Goal: Contribute content: Add original content to the website for others to see

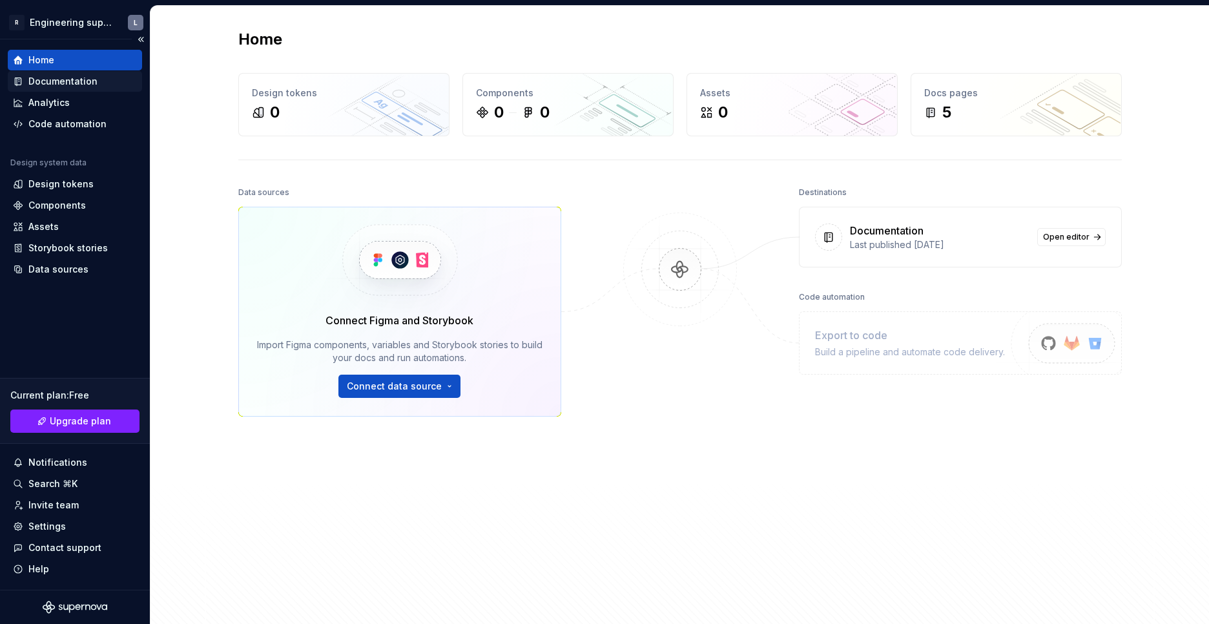
click at [65, 83] on div "Documentation" at bounding box center [62, 81] width 69 height 13
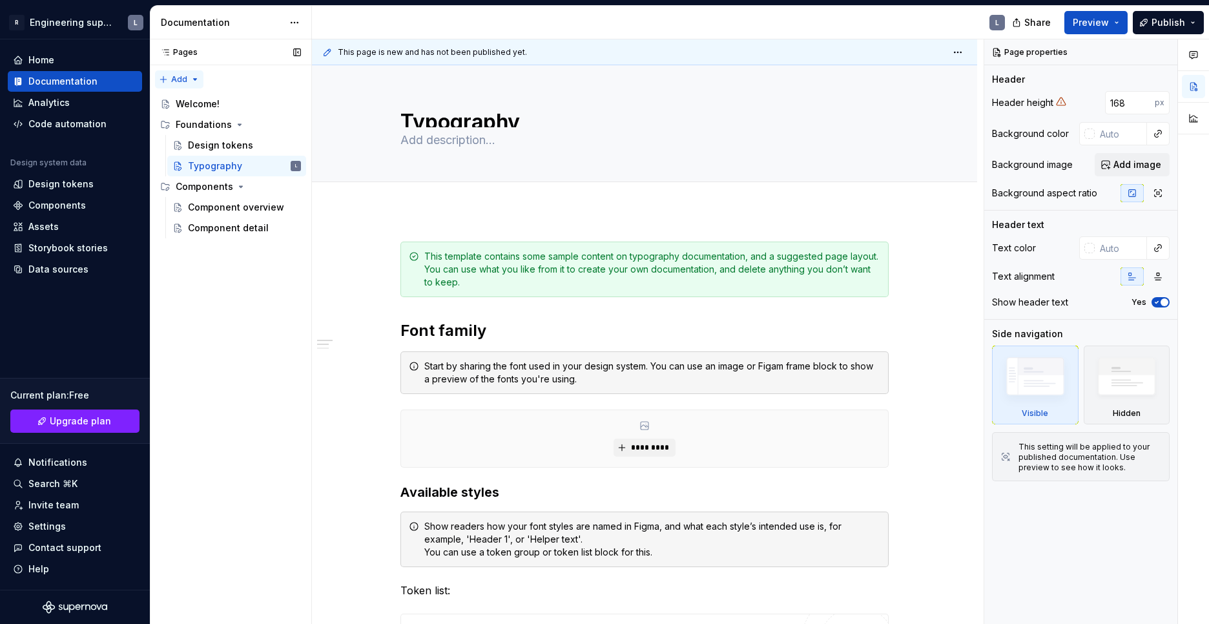
click at [195, 79] on div "Pages Pages Add Accessibility guide for tree Page tree. Navigate the tree with …" at bounding box center [230, 331] width 161 height 585
click at [241, 229] on div "Pages Pages Add Accessibility guide for tree Page tree. Navigate the tree with …" at bounding box center [230, 331] width 161 height 585
click at [1194, 19] on button "Publish" at bounding box center [1167, 22] width 71 height 23
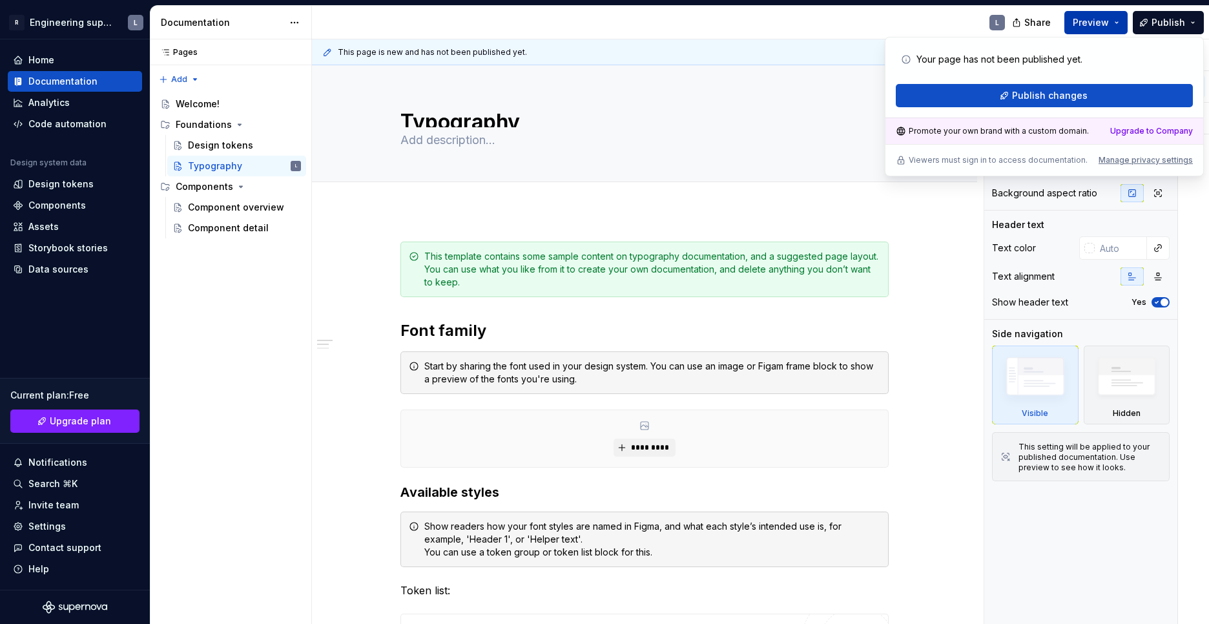
click at [1119, 23] on button "Preview" at bounding box center [1095, 22] width 63 height 23
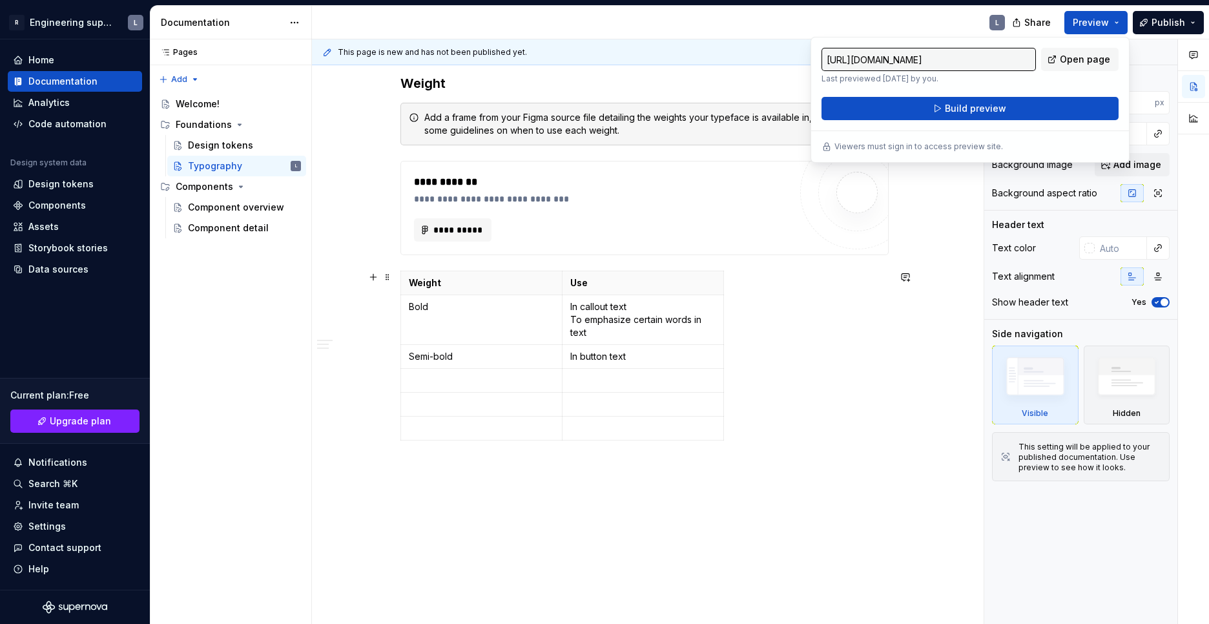
scroll to position [844, 0]
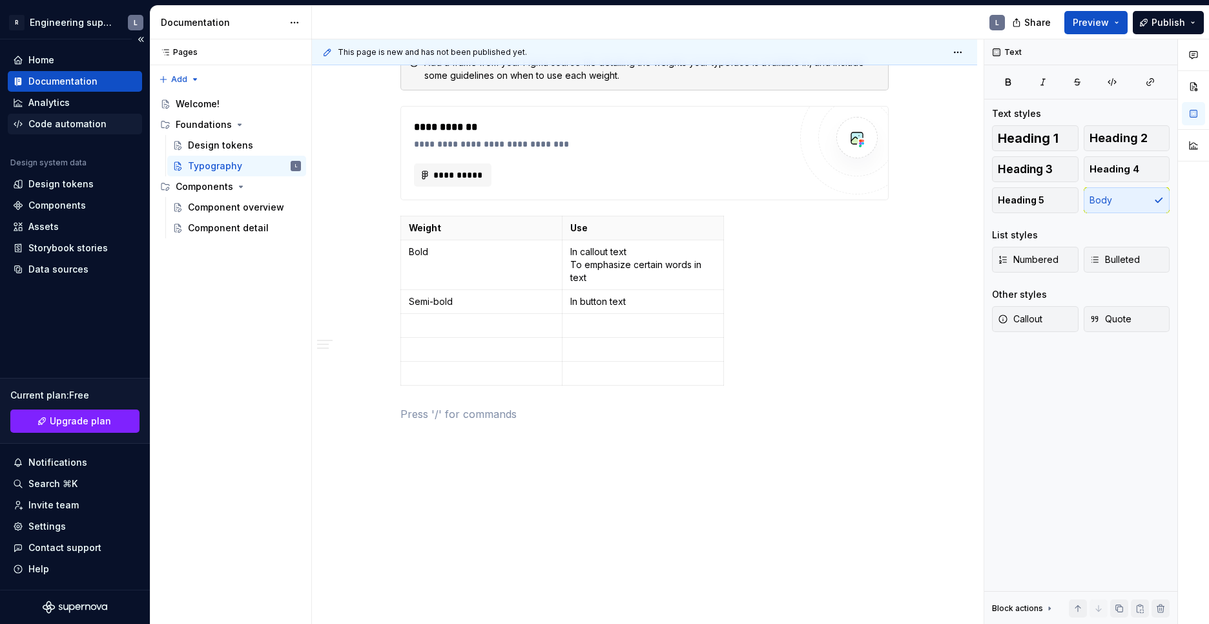
click at [75, 127] on div "Code automation" at bounding box center [67, 123] width 78 height 13
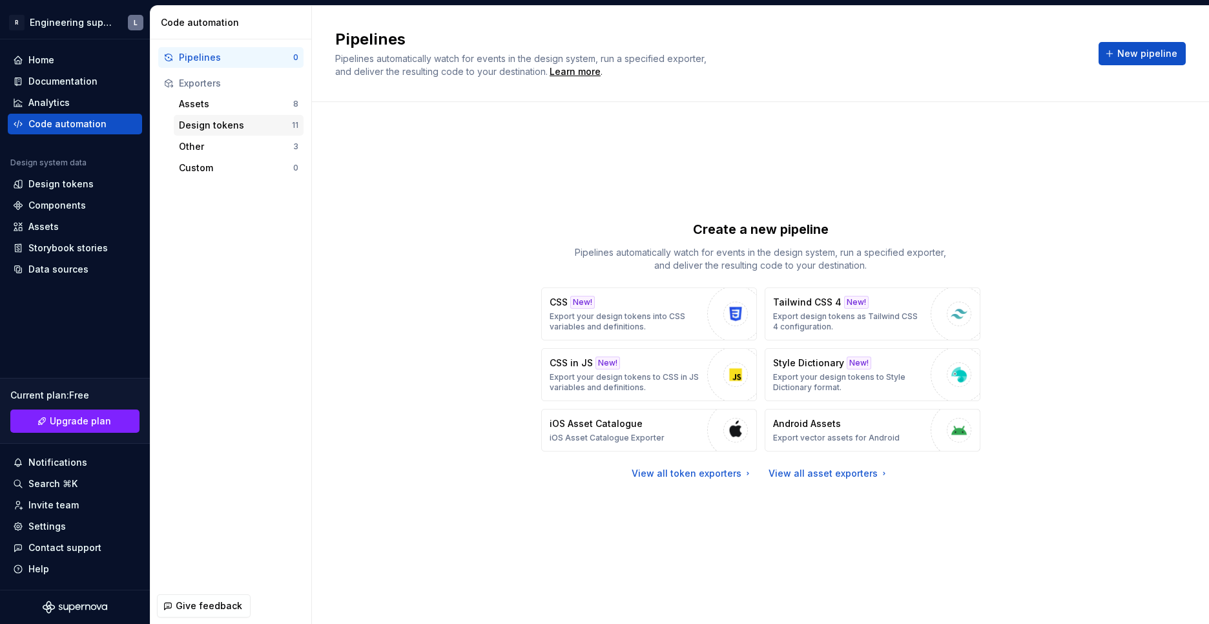
click at [233, 124] on div "Design tokens" at bounding box center [235, 125] width 113 height 13
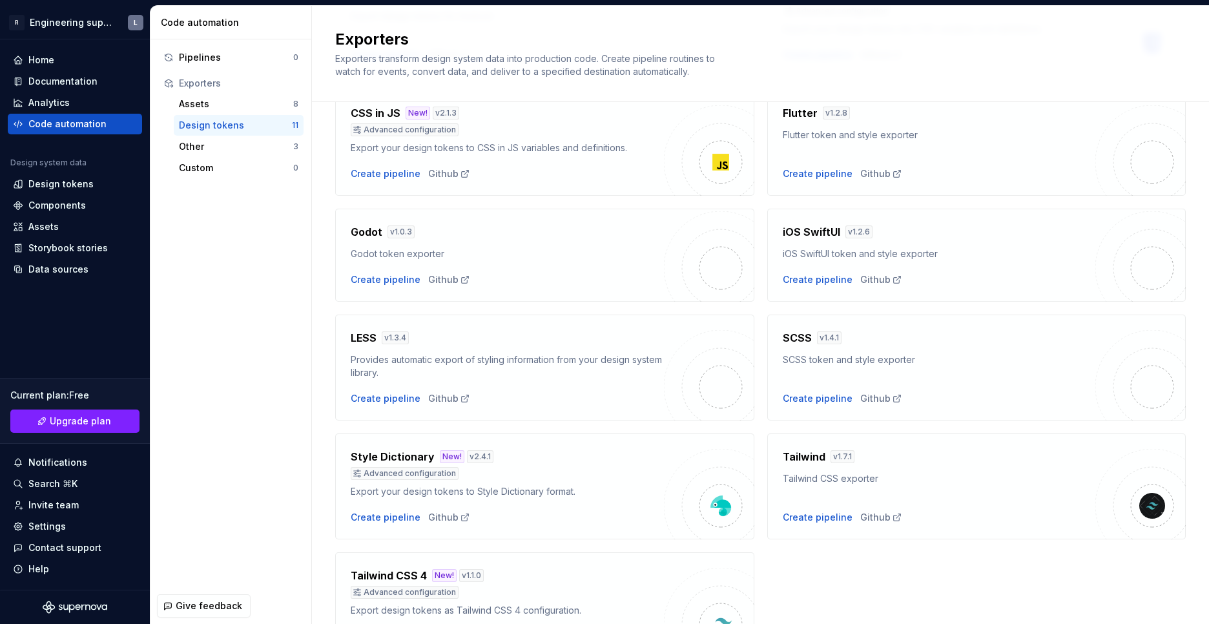
scroll to position [269, 0]
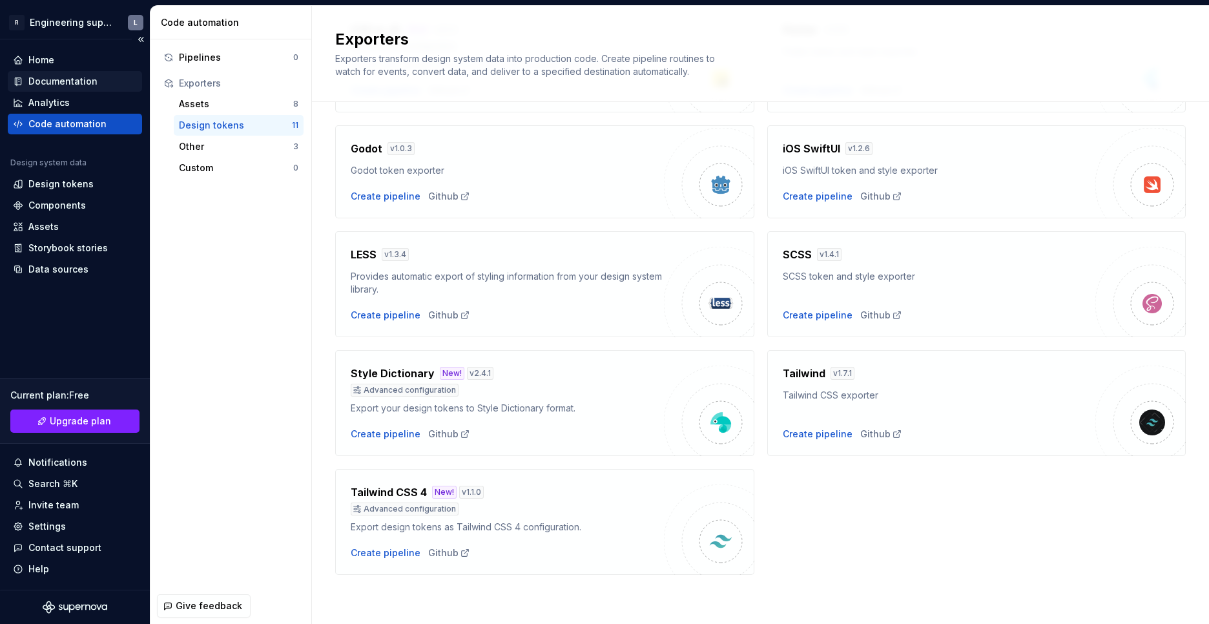
click at [84, 85] on div "Documentation" at bounding box center [62, 81] width 69 height 13
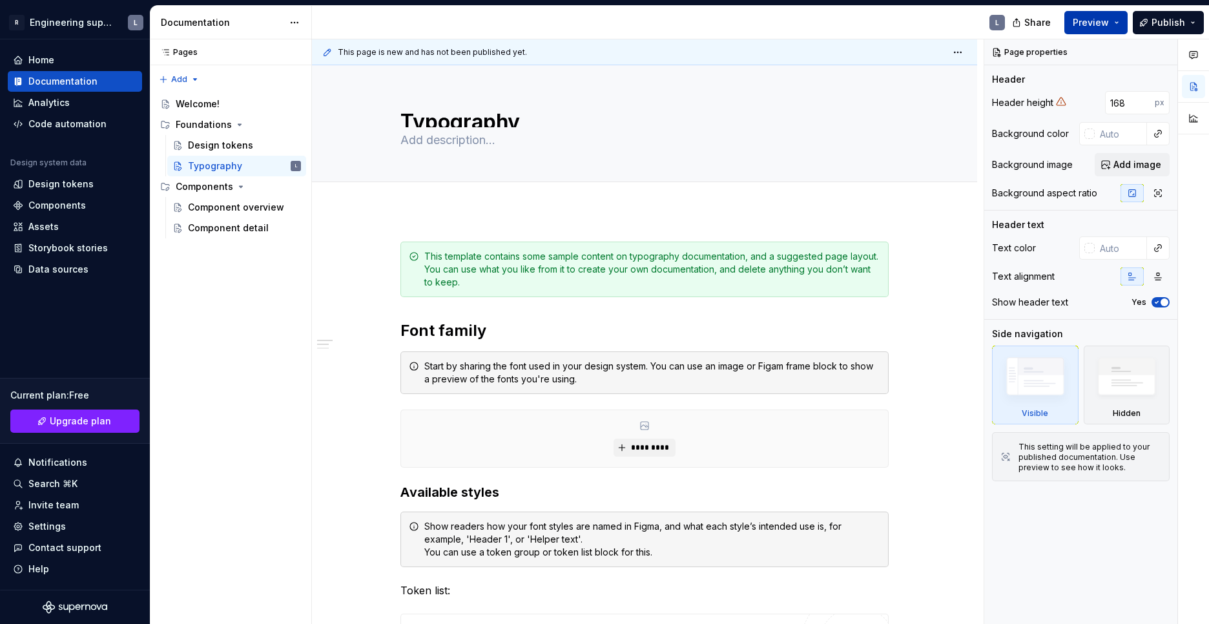
click at [1119, 23] on button "Preview" at bounding box center [1095, 22] width 63 height 23
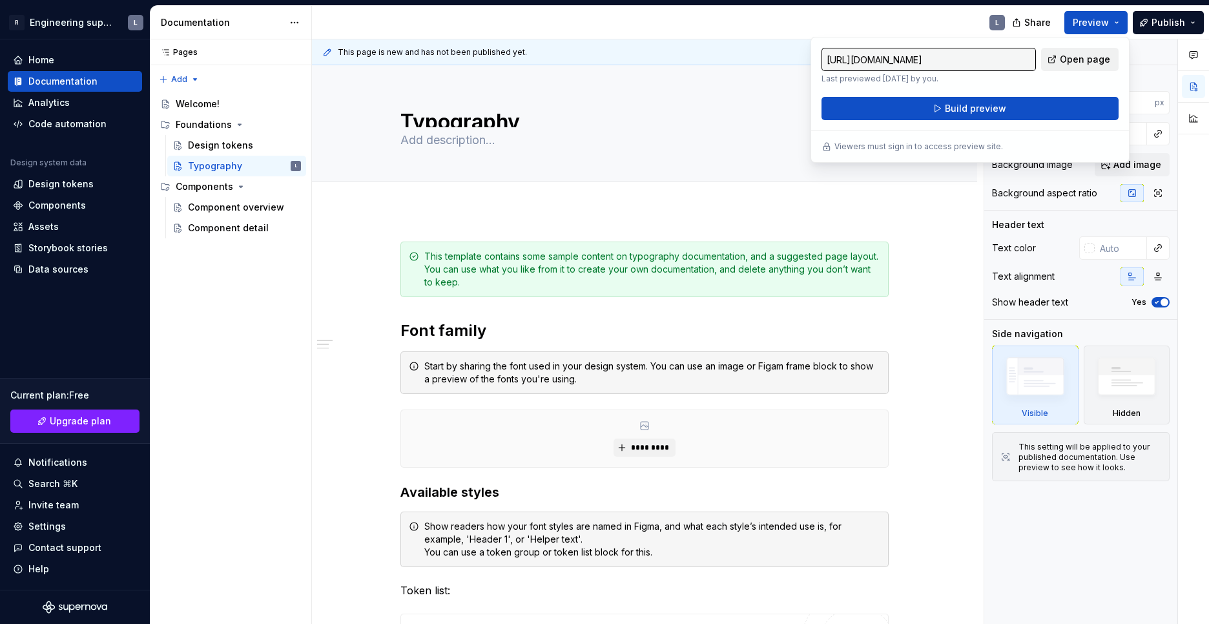
drag, startPoint x: 1119, startPoint y: 23, endPoint x: 1090, endPoint y: 60, distance: 47.4
click at [1090, 60] on span "Open page" at bounding box center [1084, 59] width 50 height 13
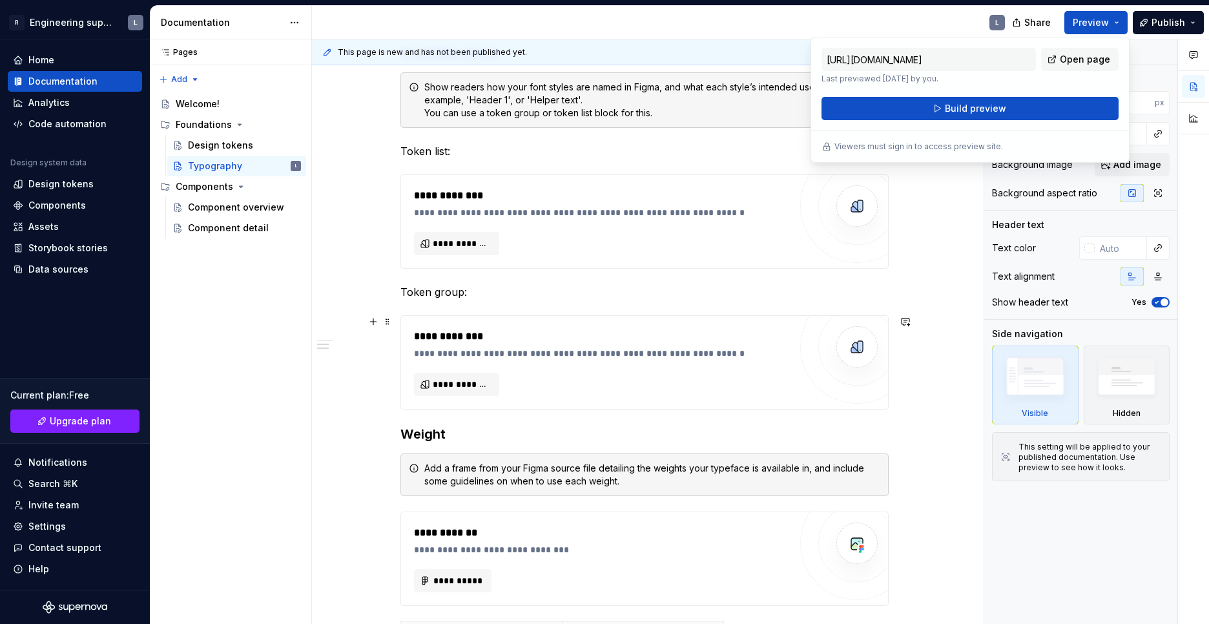
scroll to position [526, 0]
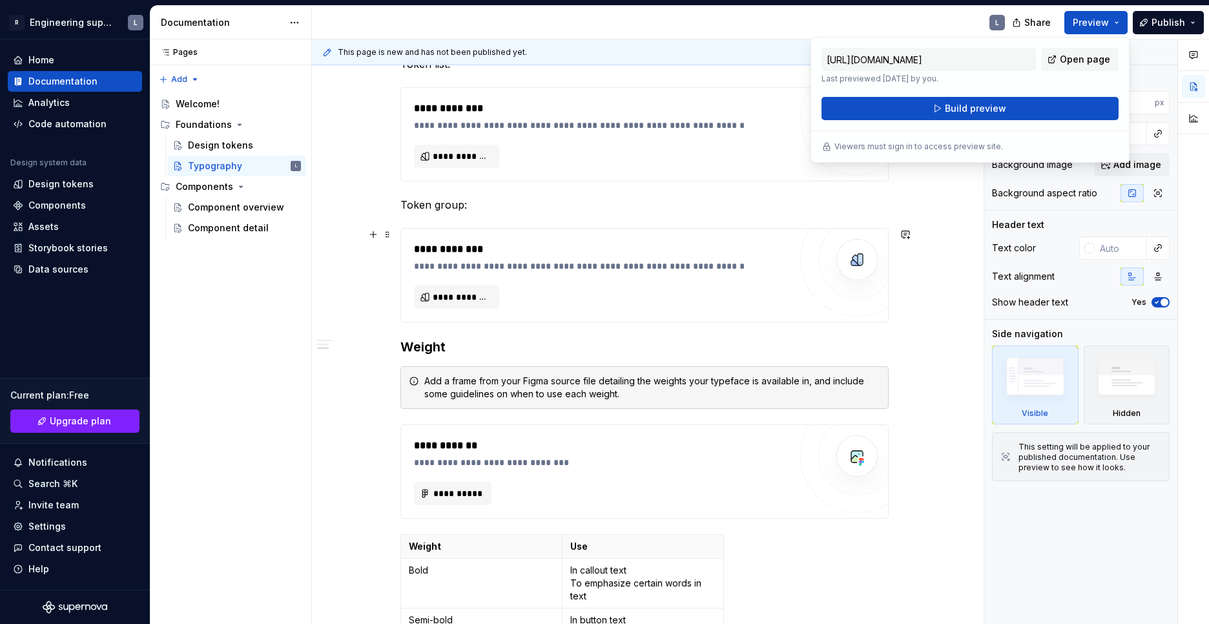
click at [942, 258] on div "**********" at bounding box center [644, 313] width 665 height 1258
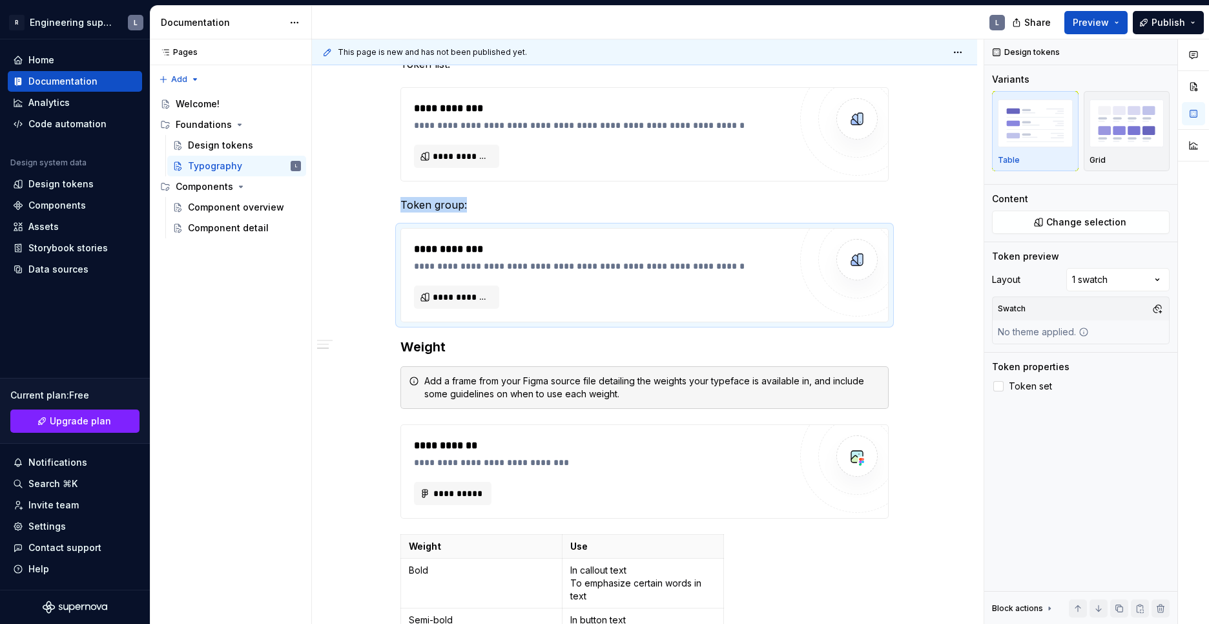
scroll to position [844, 0]
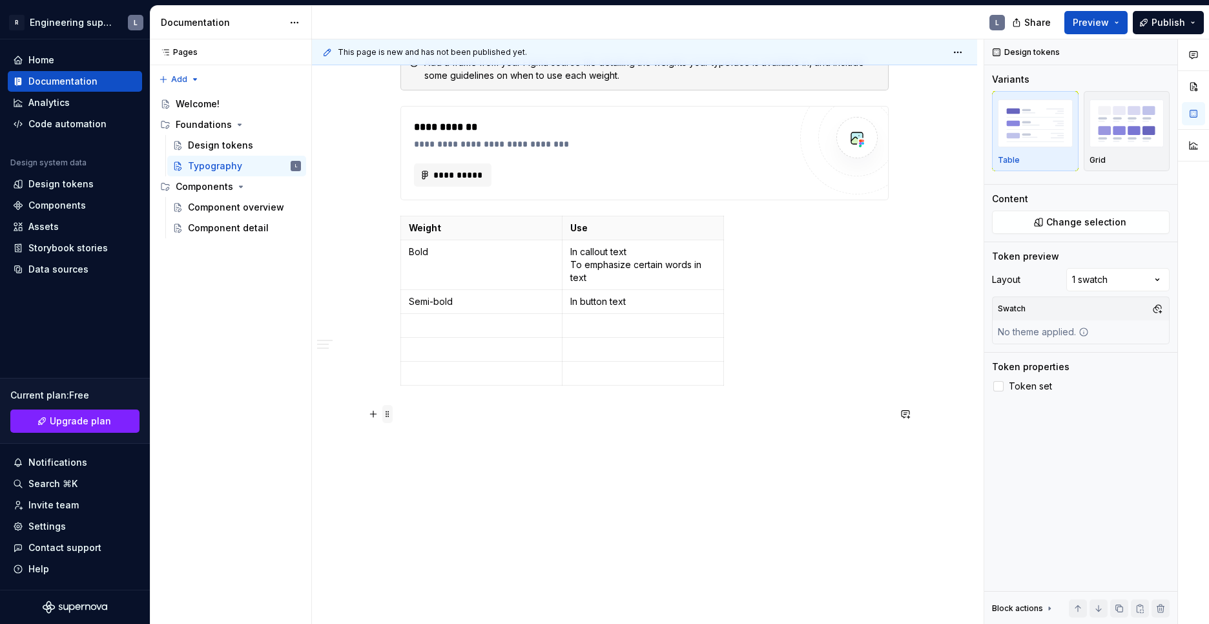
click at [387, 414] on span at bounding box center [387, 414] width 10 height 18
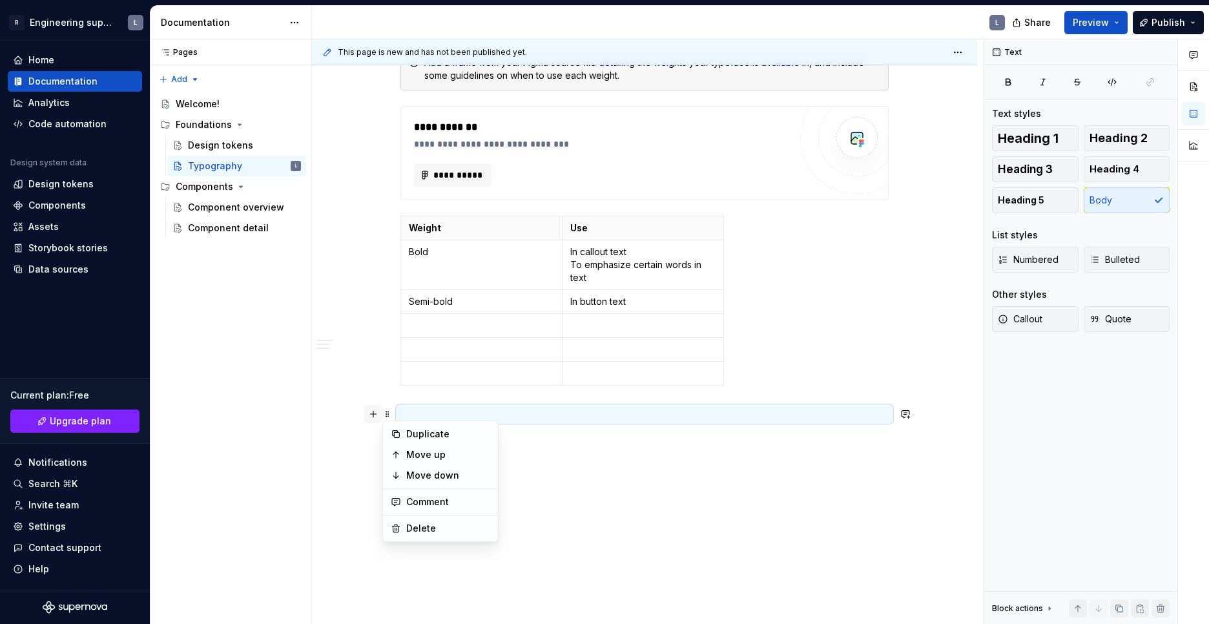
click at [369, 416] on button "button" at bounding box center [373, 414] width 18 height 18
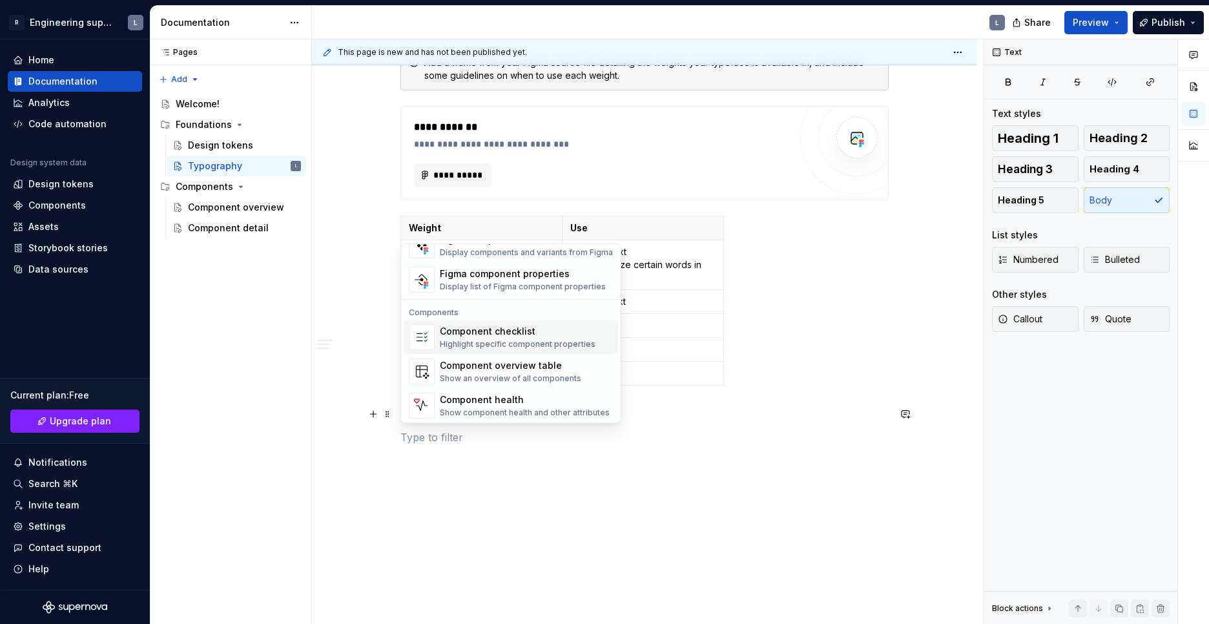
scroll to position [1285, 0]
click at [493, 331] on div "Component checklist" at bounding box center [518, 328] width 156 height 13
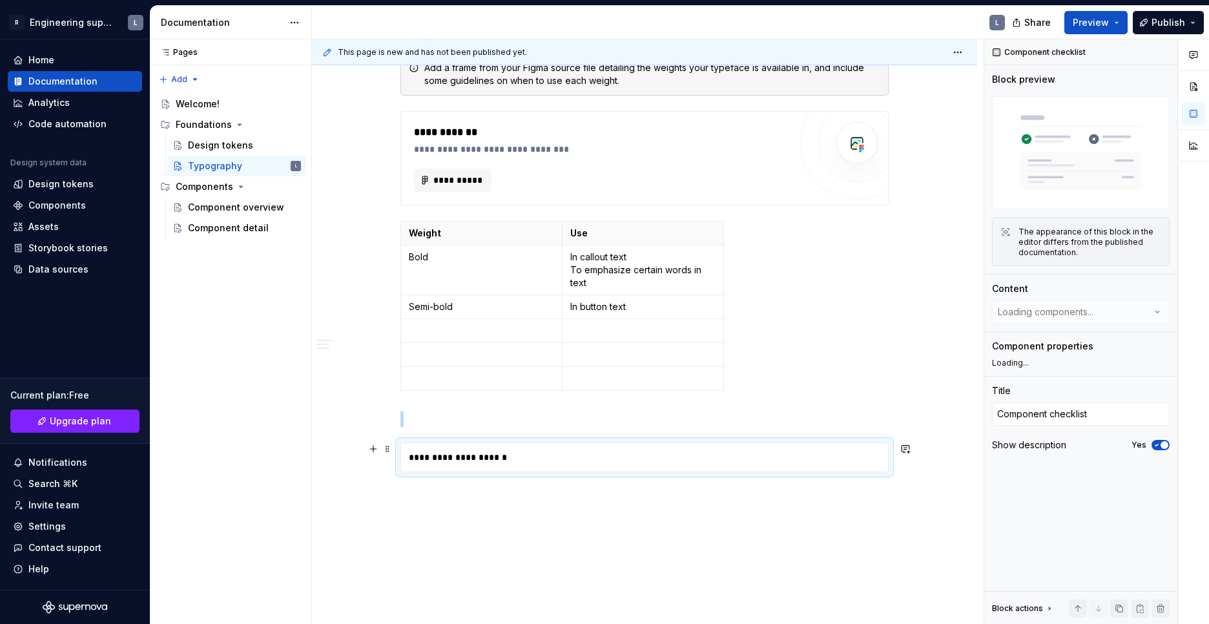
scroll to position [850, 0]
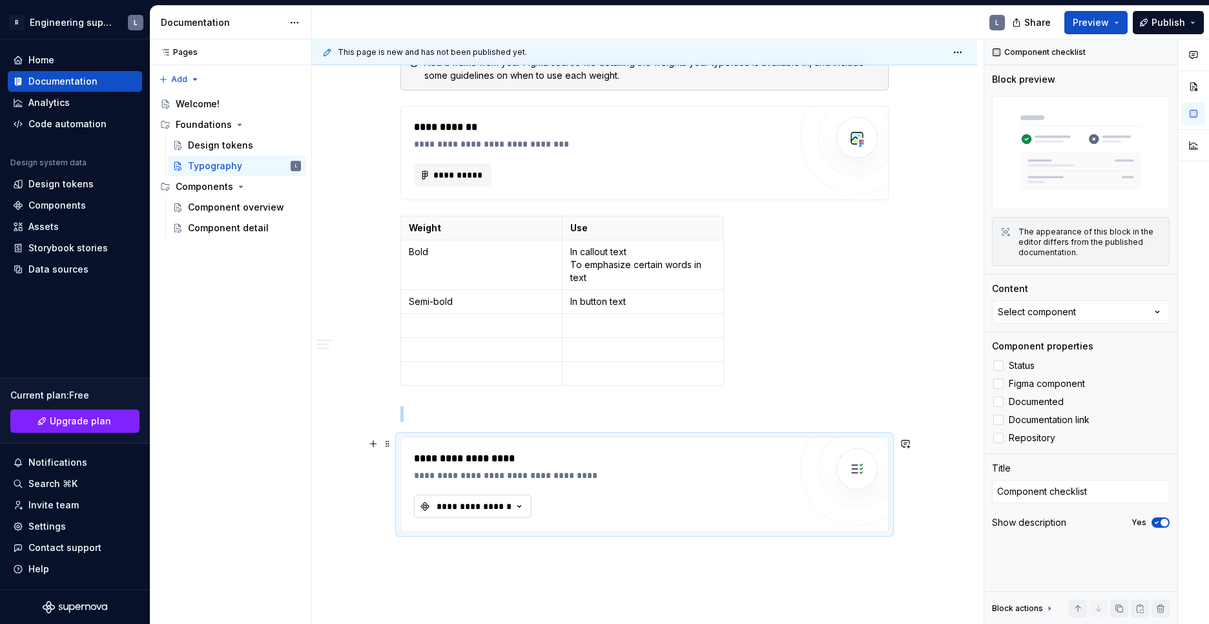
click at [520, 506] on icon "button" at bounding box center [519, 506] width 3 height 2
click at [637, 501] on div "**********" at bounding box center [602, 484] width 376 height 67
click at [1113, 315] on button "Select component" at bounding box center [1081, 311] width 178 height 23
click at [1167, 422] on label "Documentation link" at bounding box center [1081, 419] width 178 height 15
click at [1105, 422] on label "Documentation link" at bounding box center [1081, 419] width 178 height 15
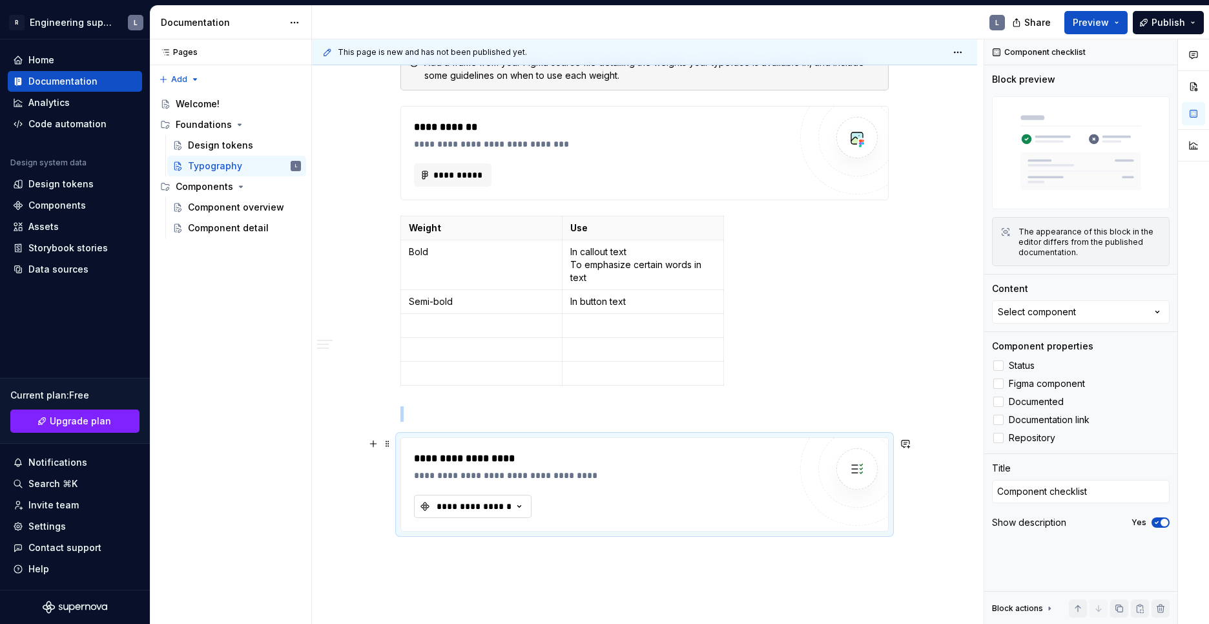
click at [456, 506] on div "**********" at bounding box center [473, 506] width 77 height 13
click at [457, 478] on div "**********" at bounding box center [602, 475] width 376 height 13
click at [908, 445] on button "button" at bounding box center [905, 443] width 18 height 18
click at [742, 489] on icon "Add emoji" at bounding box center [740, 485] width 13 height 13
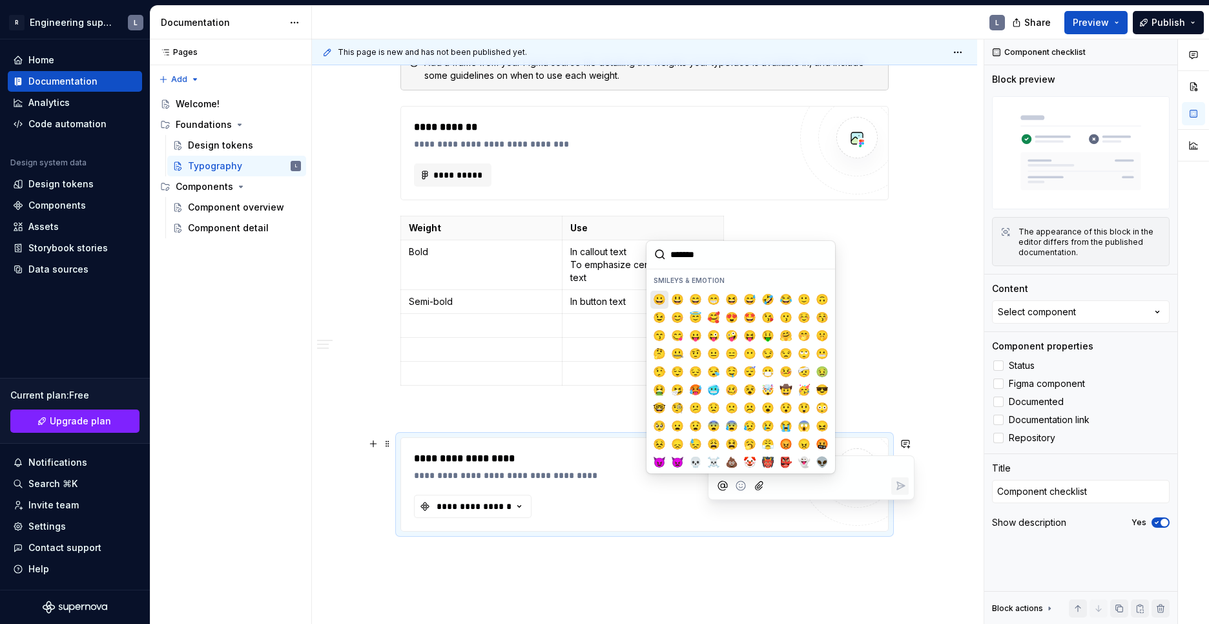
click at [655, 300] on span "😀" at bounding box center [659, 299] width 10 height 13
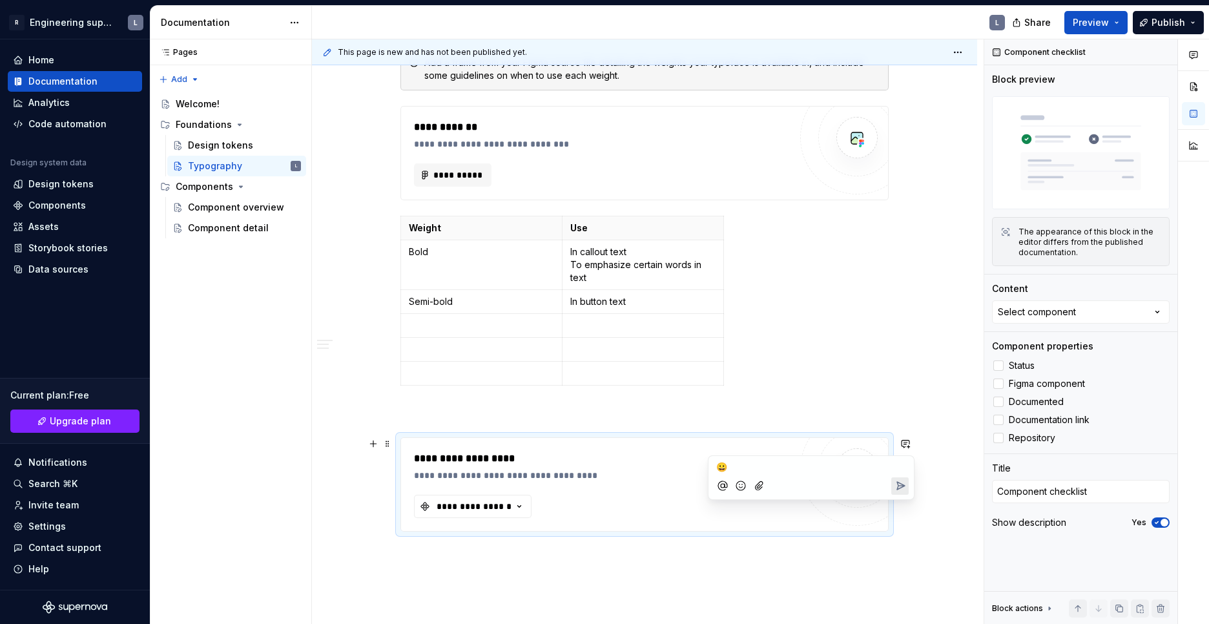
click at [904, 487] on icon "Send" at bounding box center [899, 485] width 13 height 13
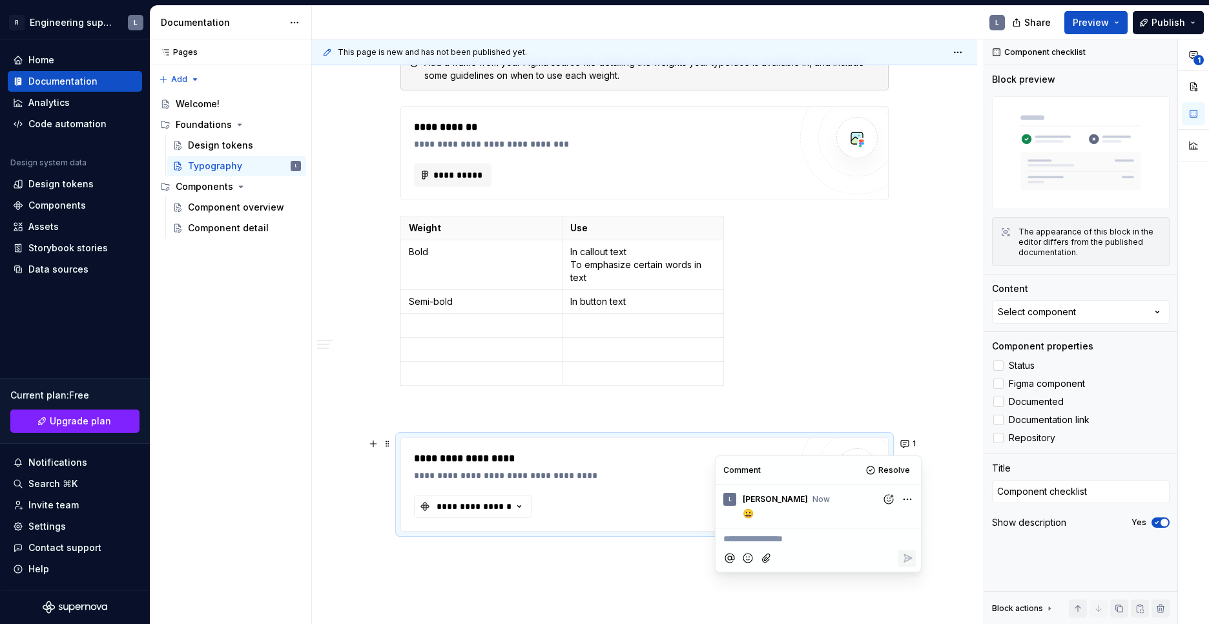
click at [953, 517] on div "**********" at bounding box center [644, 50] width 665 height 1368
click at [903, 445] on button "1" at bounding box center [908, 443] width 25 height 18
click at [944, 460] on div "**********" at bounding box center [644, 50] width 665 height 1368
click at [500, 477] on div "**********" at bounding box center [602, 475] width 376 height 13
click at [453, 477] on div "**********" at bounding box center [602, 475] width 376 height 13
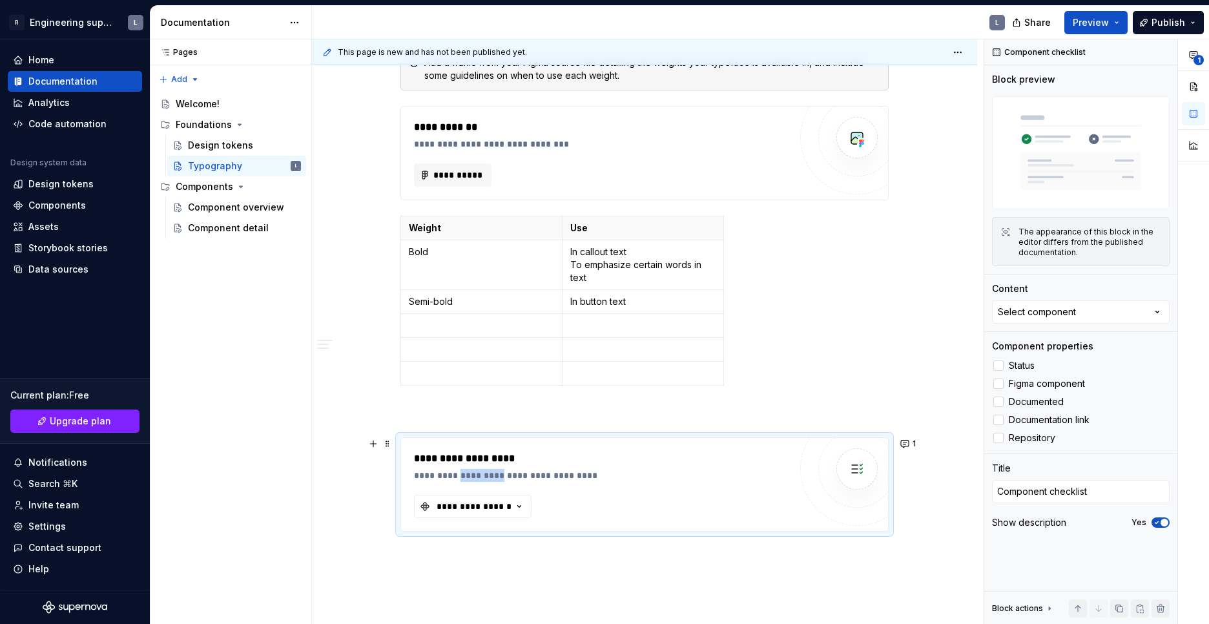
click at [453, 477] on div "**********" at bounding box center [602, 475] width 376 height 13
drag, startPoint x: 453, startPoint y: 477, endPoint x: 668, endPoint y: 478, distance: 215.0
click at [668, 478] on div "**********" at bounding box center [602, 475] width 376 height 13
type textarea "*"
drag, startPoint x: 642, startPoint y: 473, endPoint x: 439, endPoint y: 454, distance: 203.6
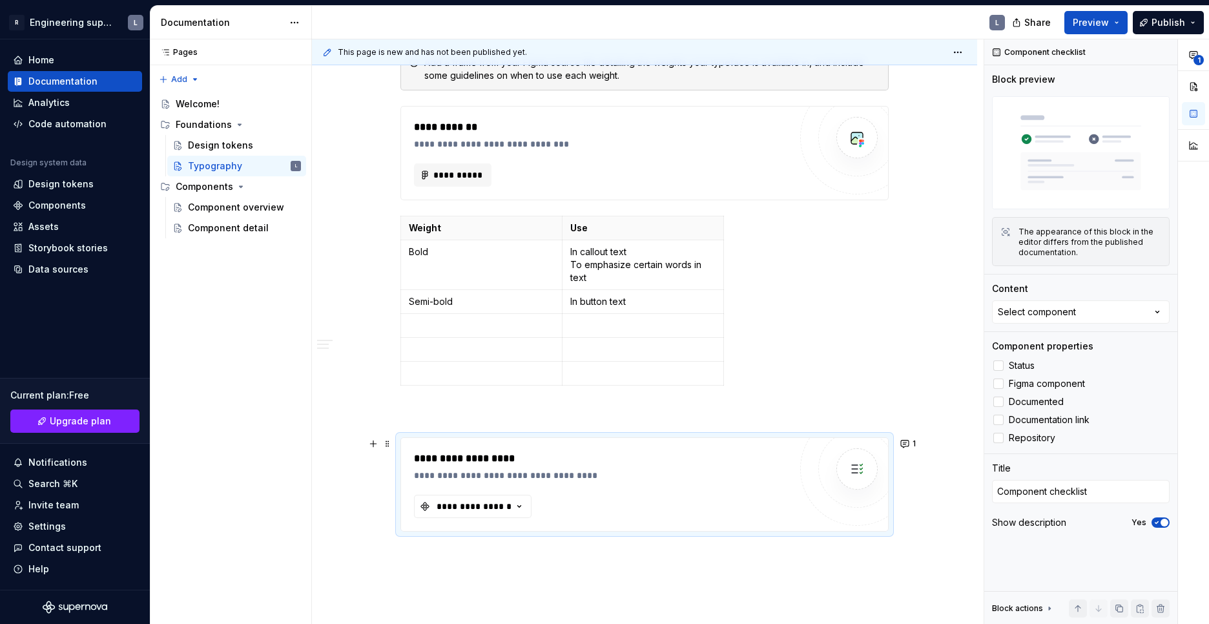
click at [439, 454] on div "**********" at bounding box center [602, 458] width 376 height 15
click at [427, 474] on div "**********" at bounding box center [602, 475] width 376 height 13
click at [431, 513] on button "**********" at bounding box center [472, 506] width 117 height 23
click at [434, 531] on input "text" at bounding box center [516, 532] width 205 height 23
type input "a"
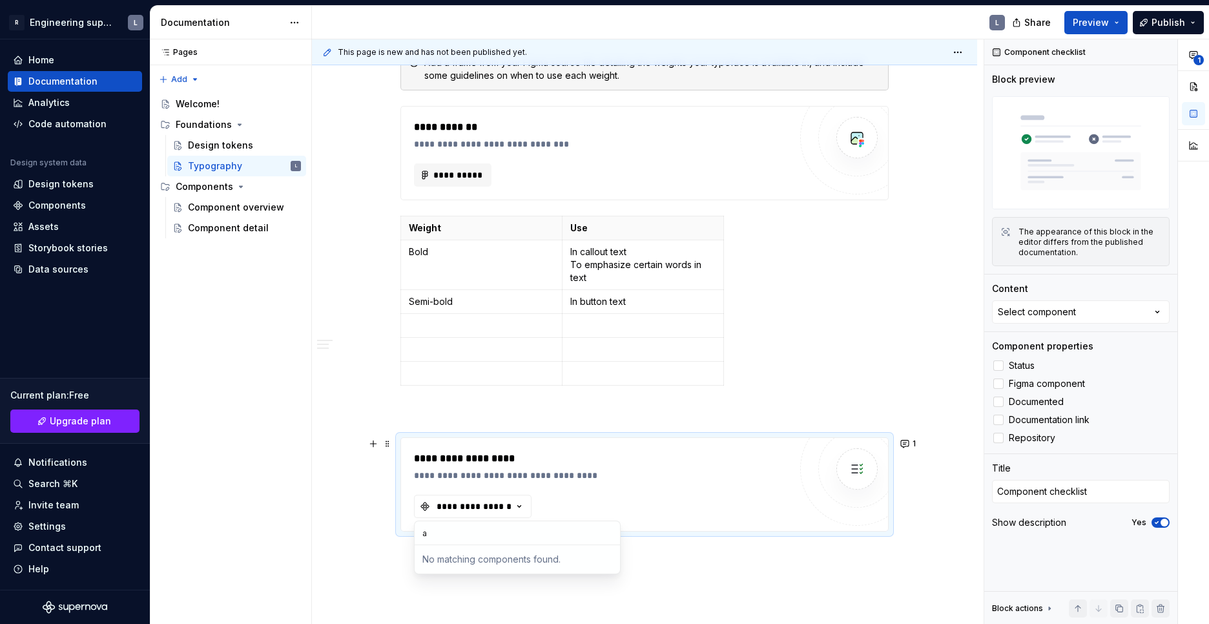
click at [664, 480] on div "**********" at bounding box center [602, 475] width 376 height 13
click at [389, 449] on span at bounding box center [387, 443] width 10 height 18
click at [378, 448] on button "button" at bounding box center [373, 443] width 18 height 18
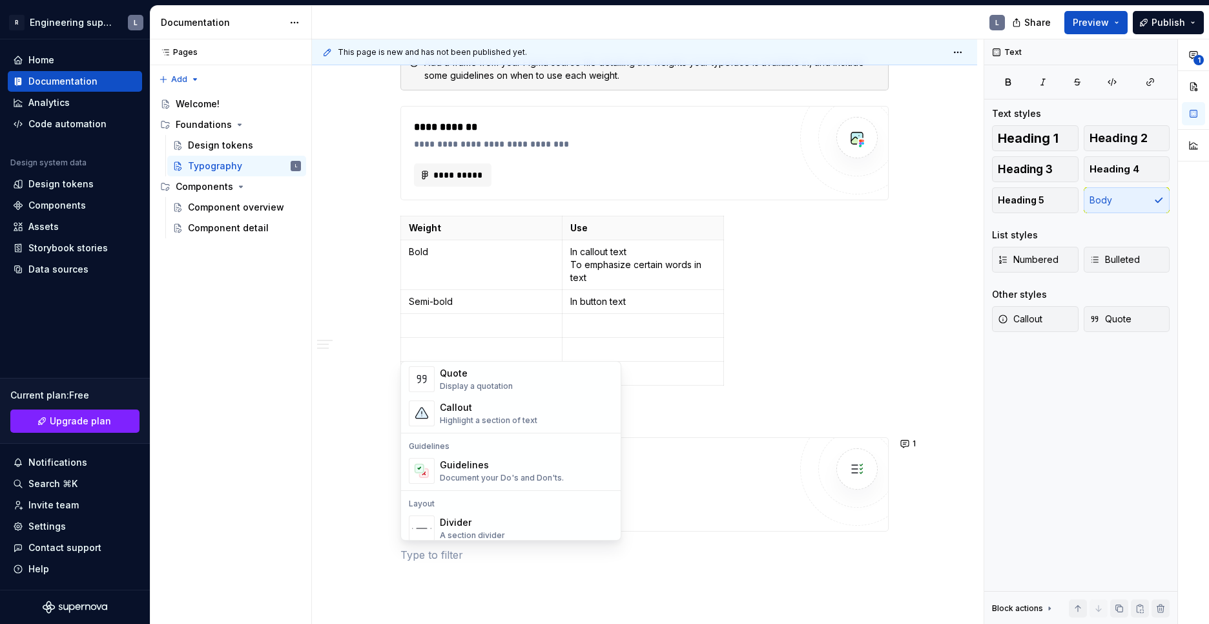
scroll to position [214, 0]
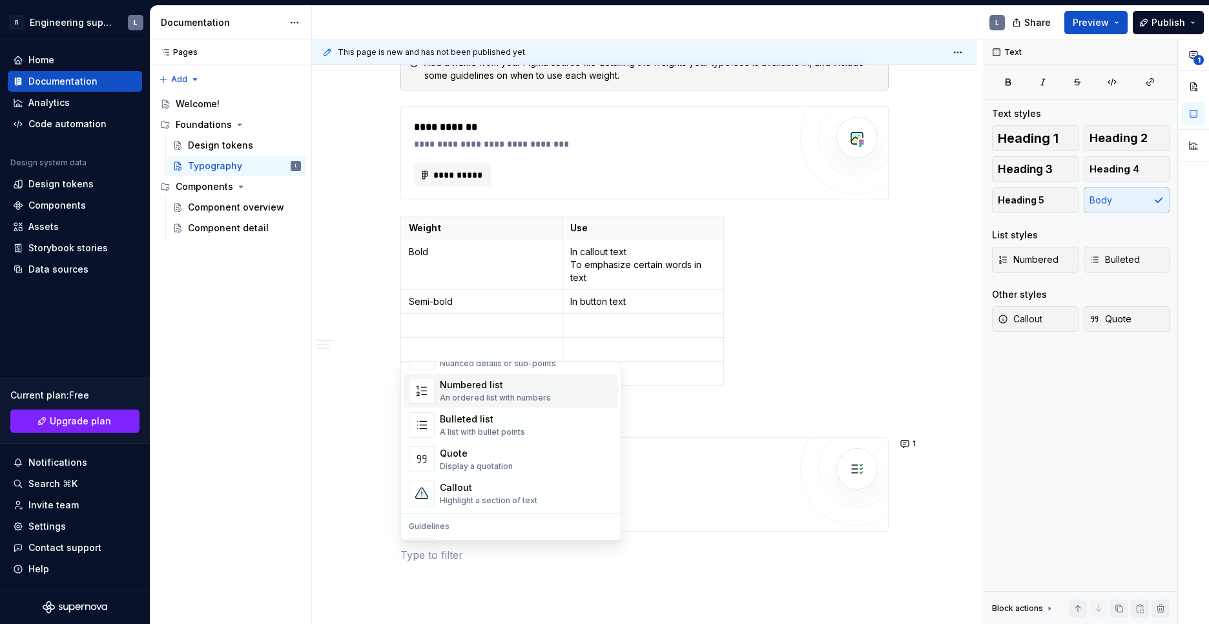
click at [464, 386] on div "Numbered list" at bounding box center [495, 384] width 111 height 13
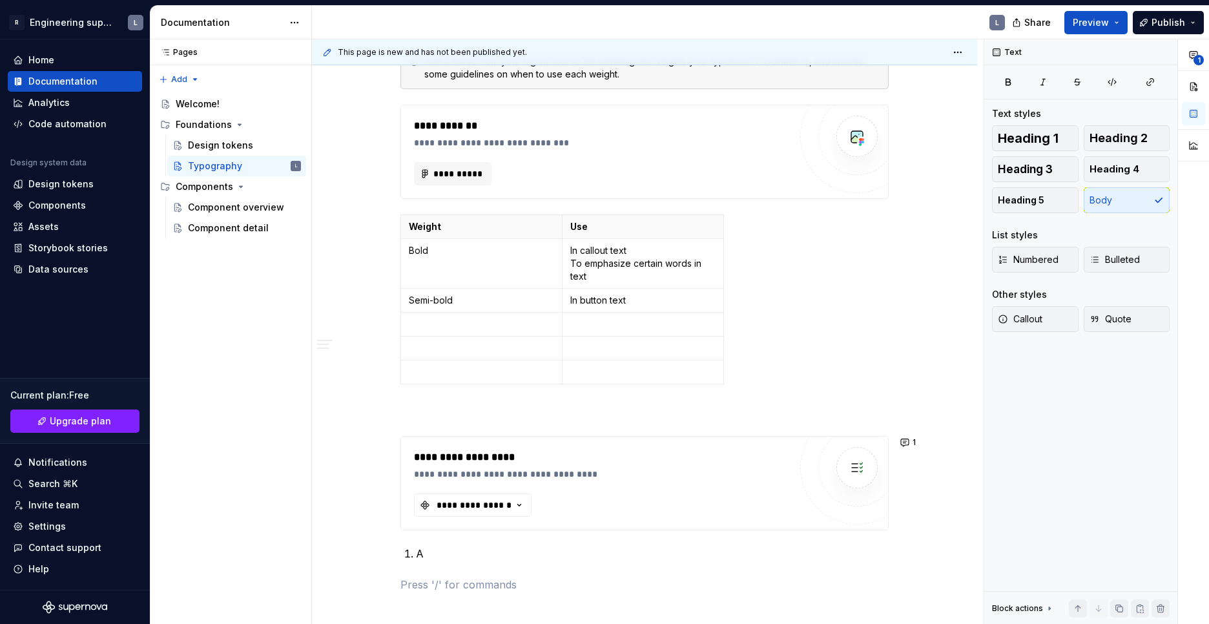
scroll to position [882, 0]
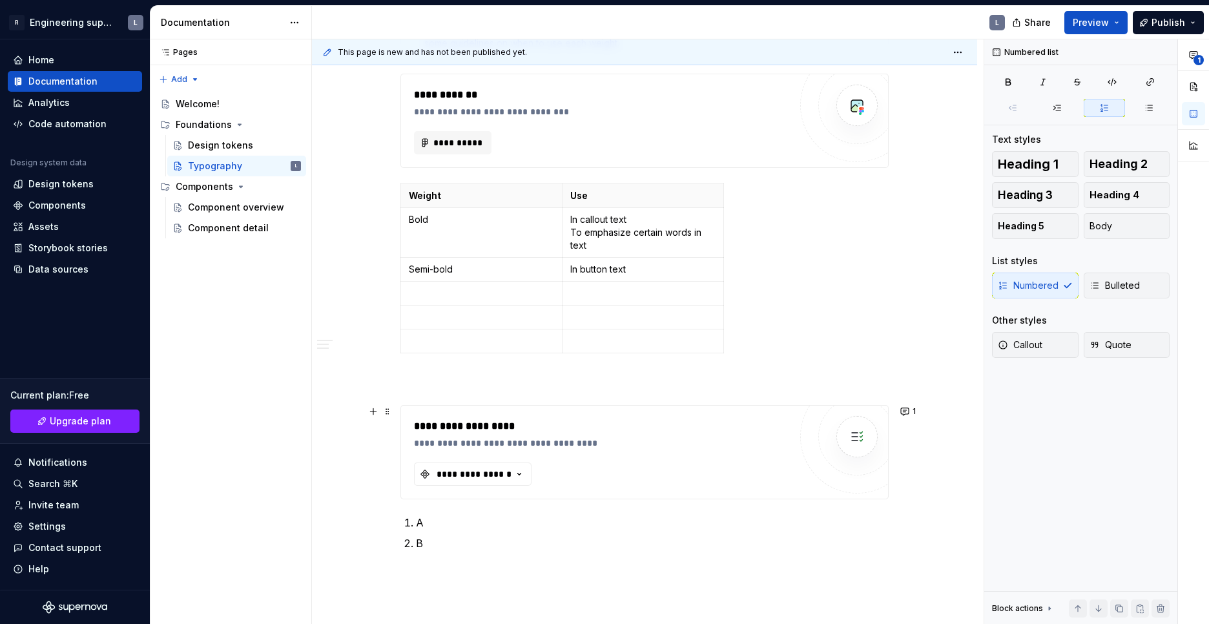
click at [487, 374] on p at bounding box center [644, 381] width 488 height 15
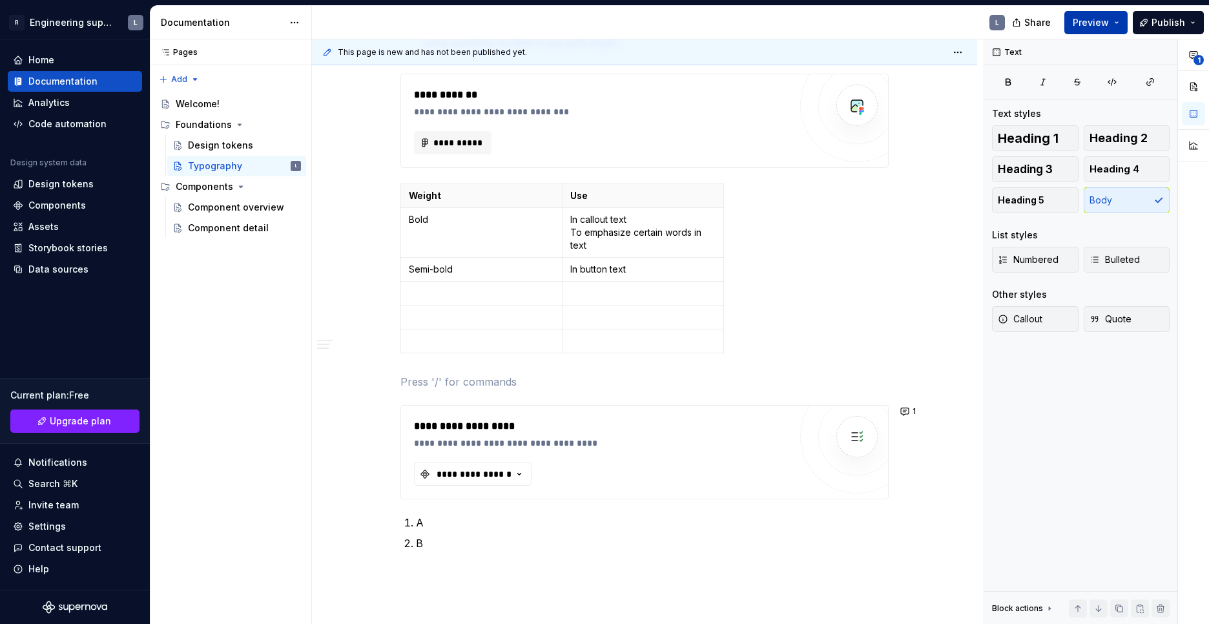
click at [1099, 23] on span "Preview" at bounding box center [1090, 22] width 36 height 13
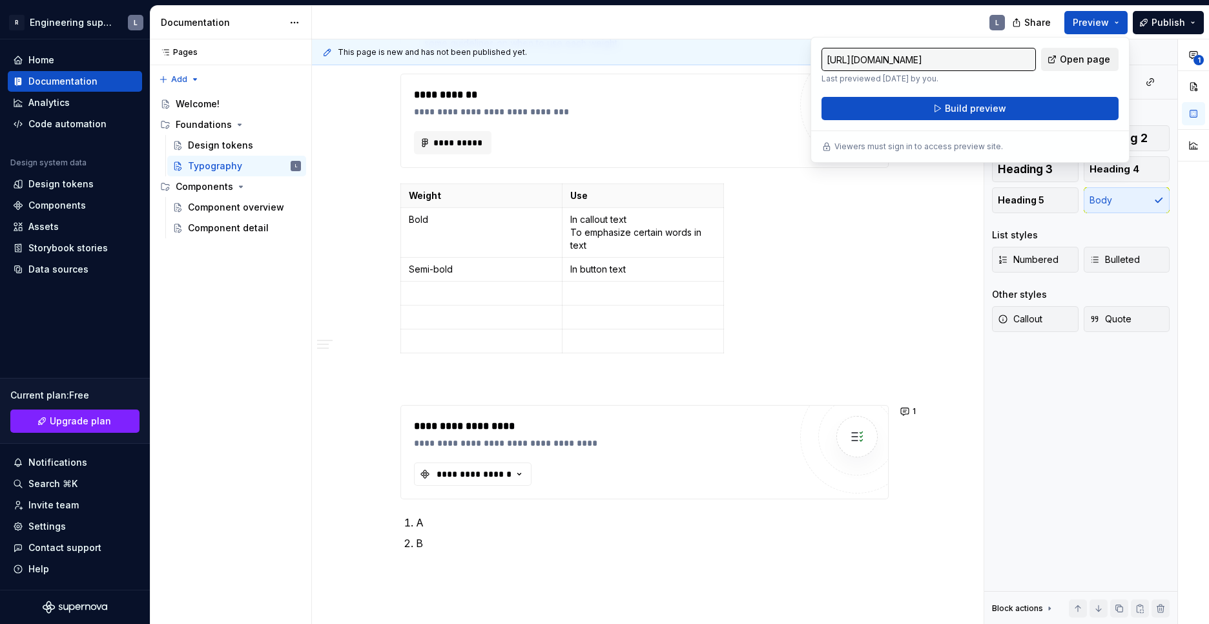
drag, startPoint x: 1099, startPoint y: 23, endPoint x: 1091, endPoint y: 63, distance: 41.4
click at [1091, 63] on span "Open page" at bounding box center [1084, 59] width 50 height 13
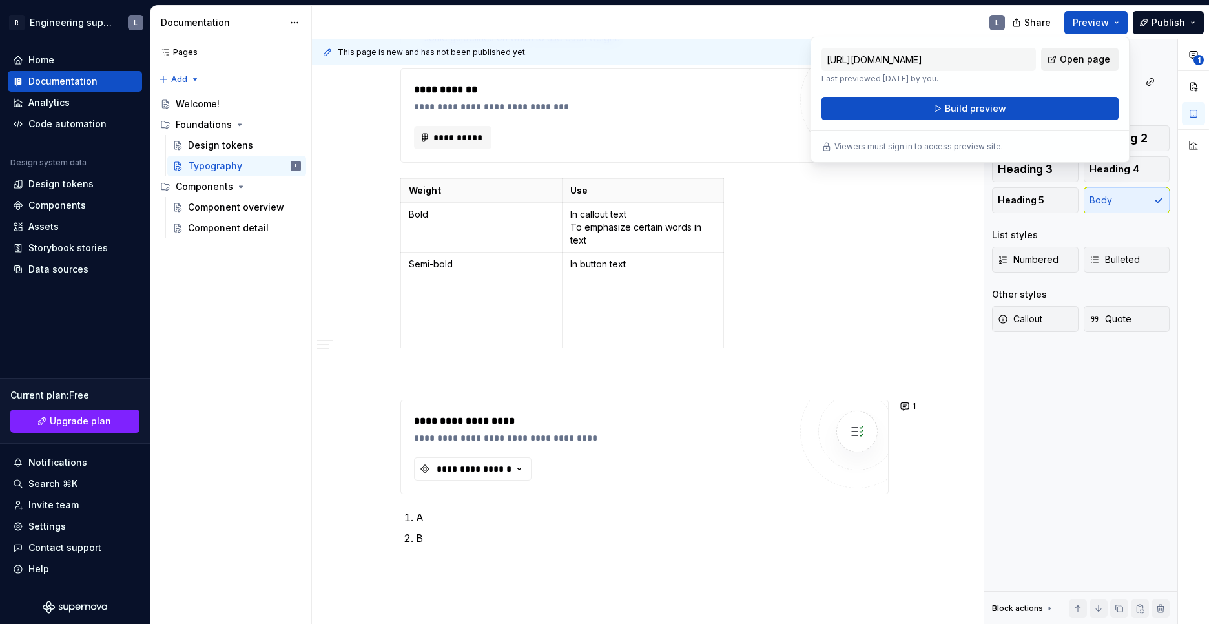
scroll to position [877, 0]
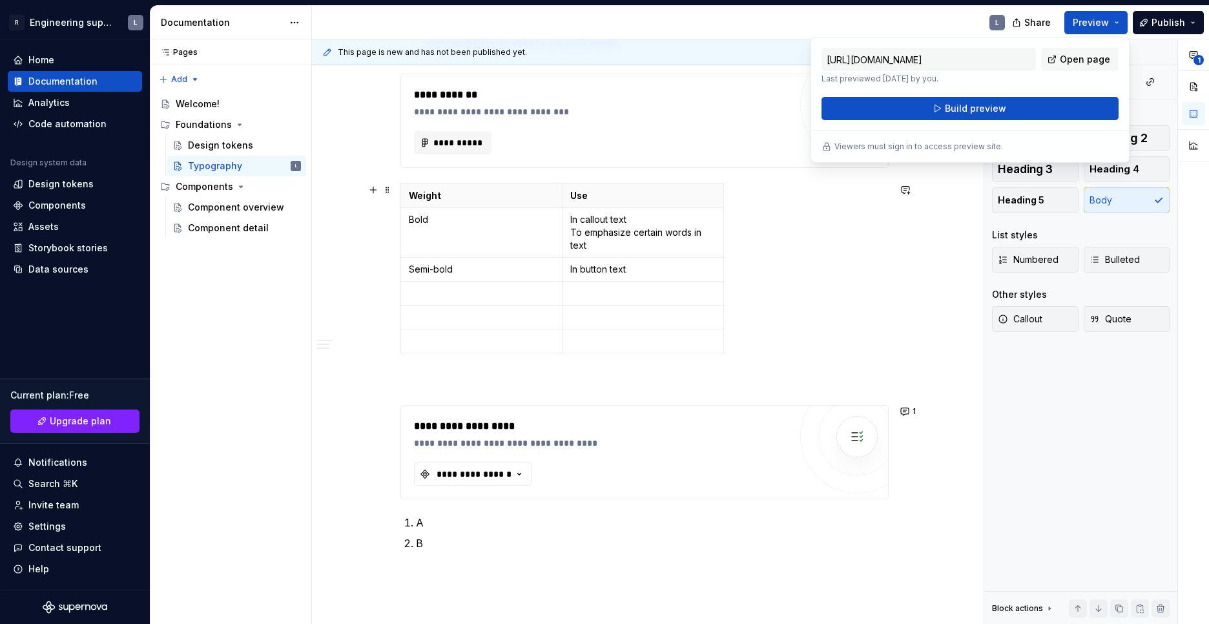
click at [873, 301] on div "Weight Use Bold In callout text To emphasize certain words in text Semi-bold In…" at bounding box center [644, 270] width 488 height 175
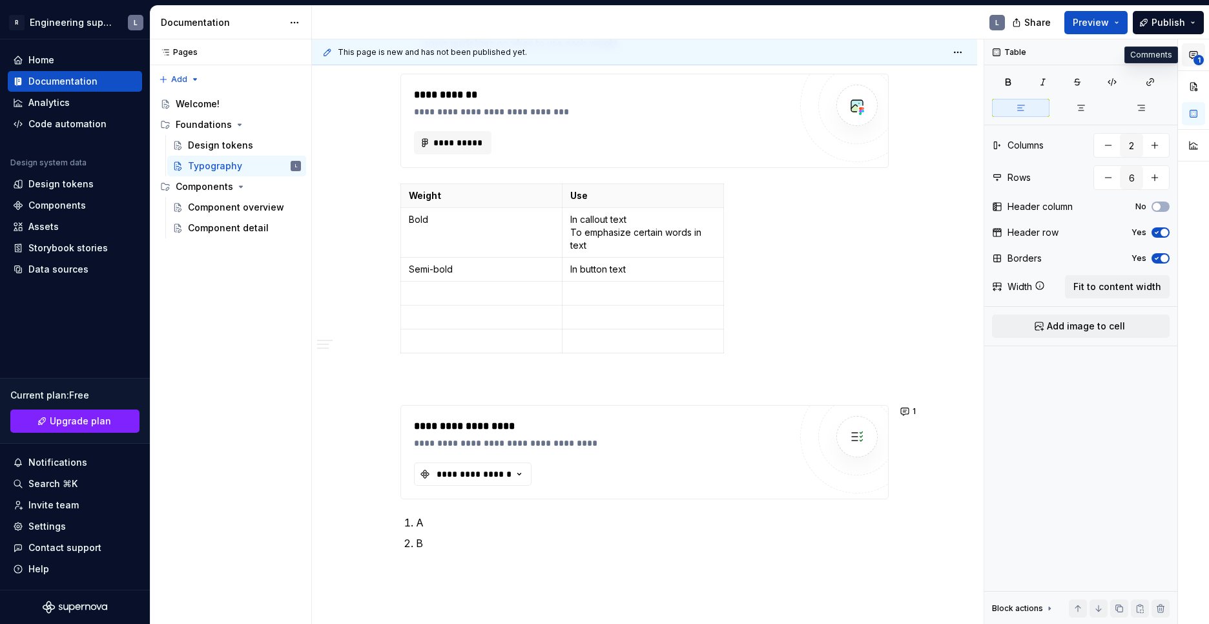
click at [1194, 56] on span "1" at bounding box center [1198, 60] width 10 height 10
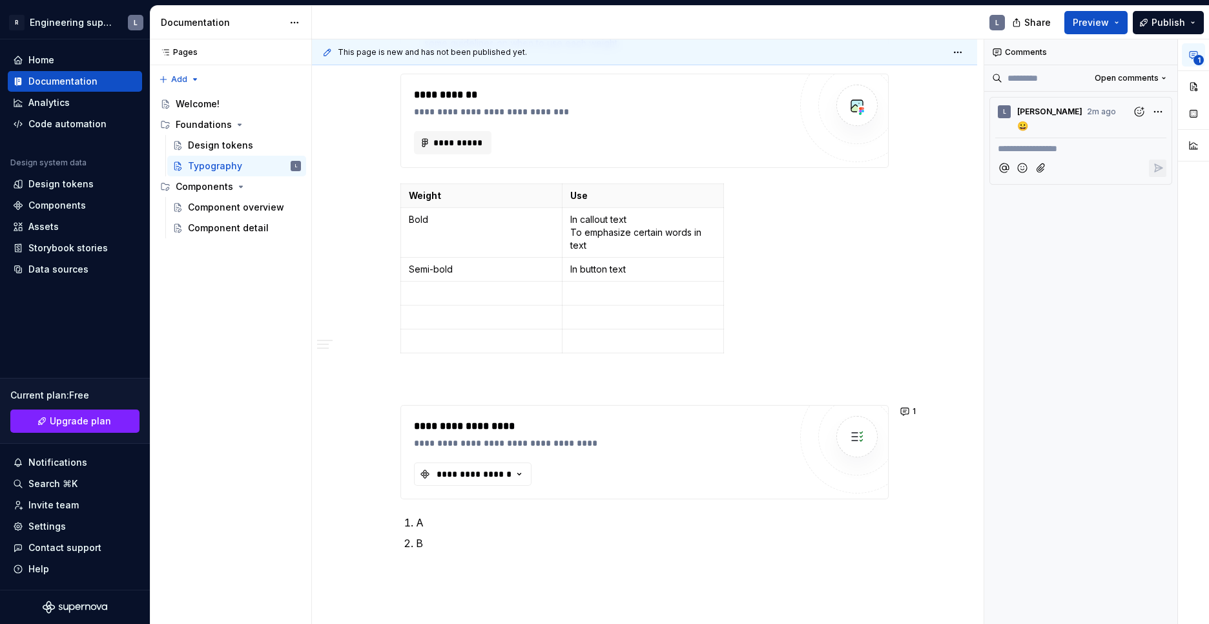
click at [1194, 56] on span "1" at bounding box center [1198, 60] width 10 height 10
click at [1194, 88] on button "button" at bounding box center [1192, 86] width 23 height 23
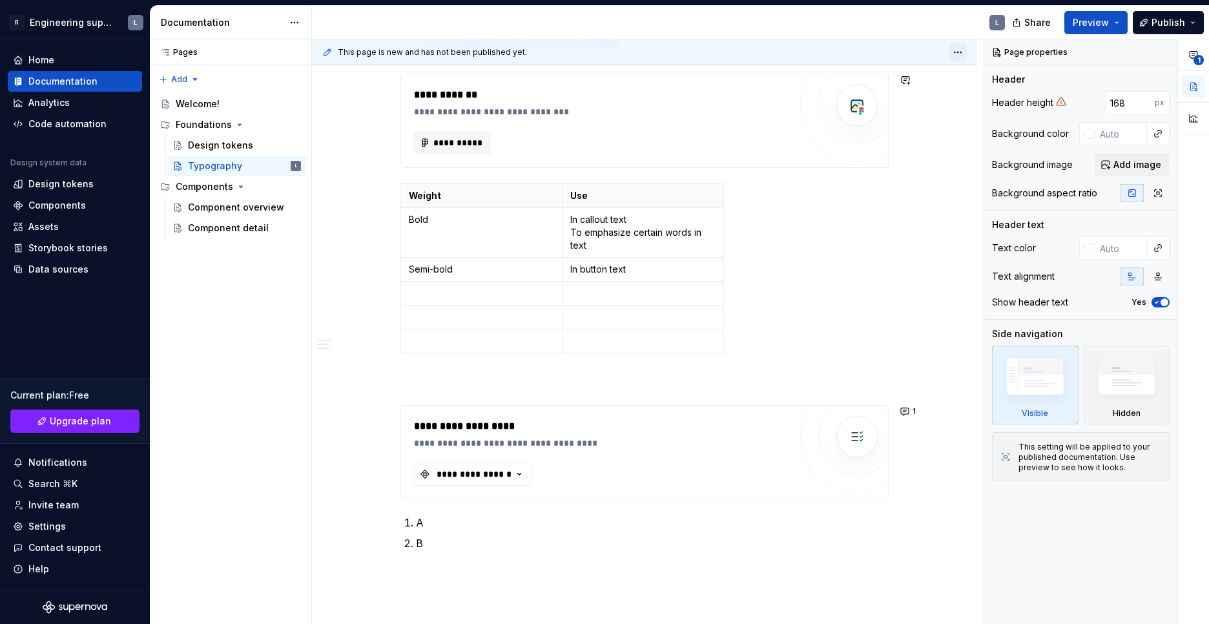
click at [964, 52] on html "R Engineering supervision L Home Documentation Analytics Code automation Design…" at bounding box center [604, 312] width 1209 height 624
click at [936, 164] on html "R Engineering supervision L Home Documentation Analytics Code automation Design…" at bounding box center [604, 312] width 1209 height 624
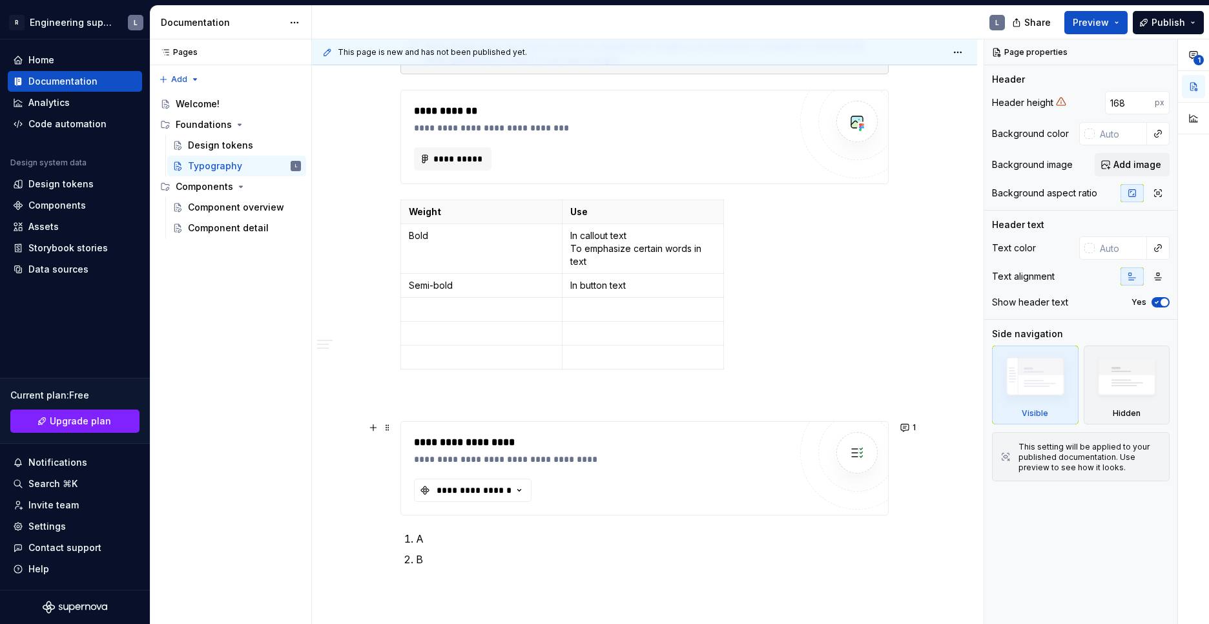
scroll to position [1006, 0]
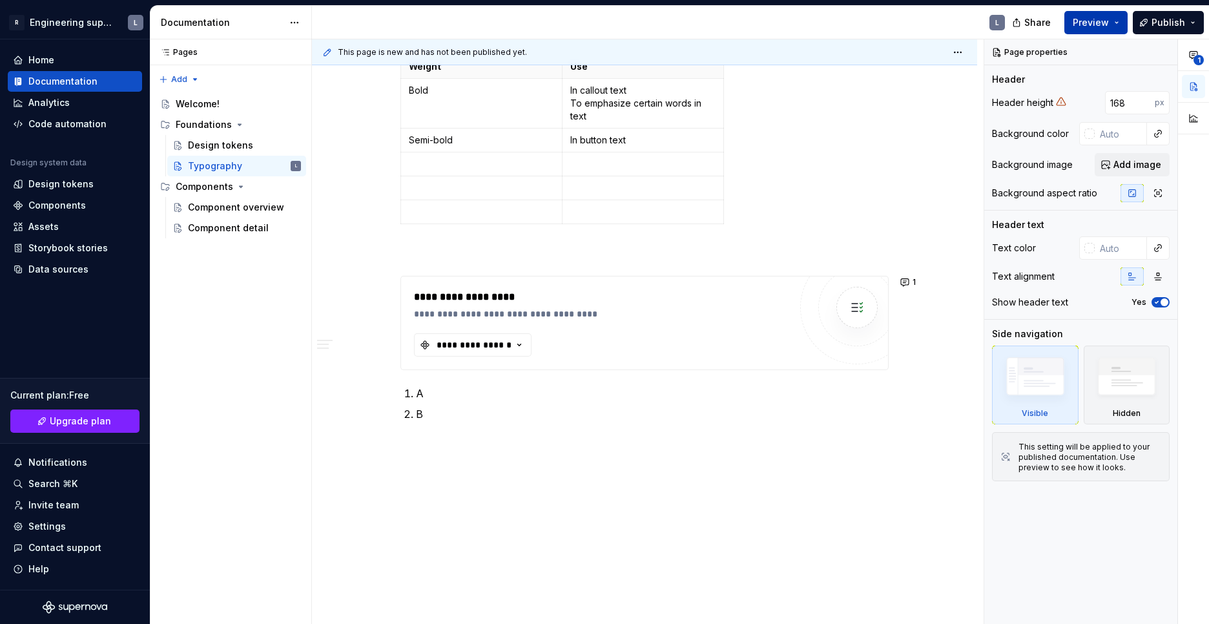
click at [1098, 16] on span "Preview" at bounding box center [1090, 22] width 36 height 13
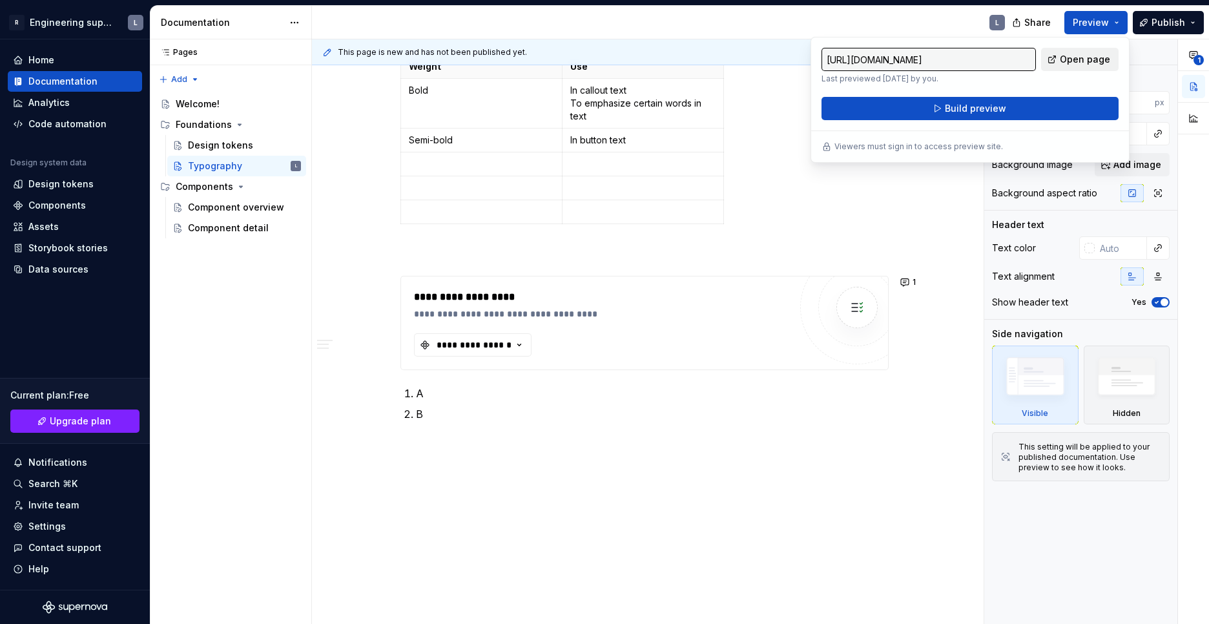
drag, startPoint x: 1098, startPoint y: 15, endPoint x: 1088, endPoint y: 58, distance: 43.8
click at [1088, 58] on span "Open page" at bounding box center [1084, 59] width 50 height 13
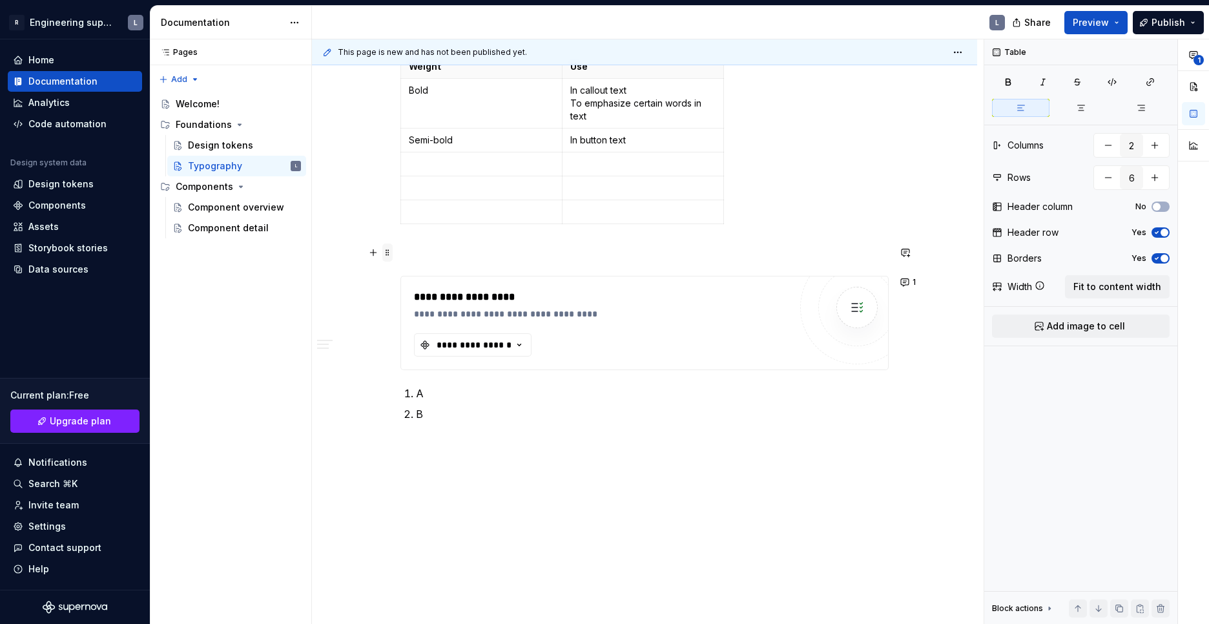
click at [385, 252] on span at bounding box center [387, 252] width 10 height 18
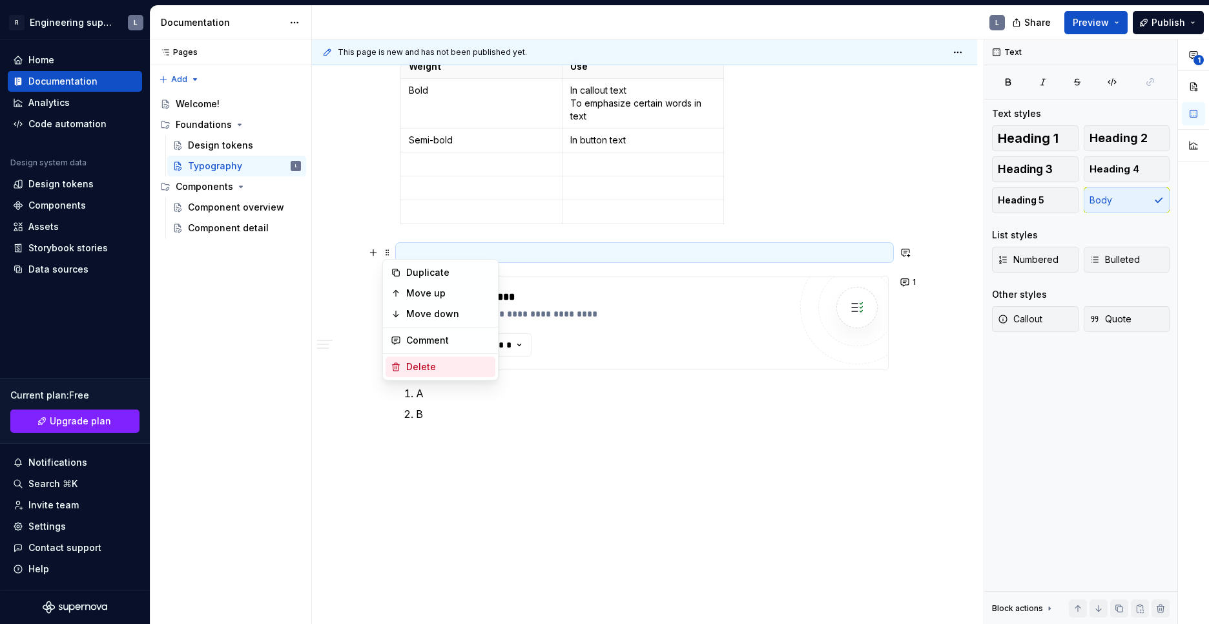
click at [423, 360] on div "Delete" at bounding box center [440, 366] width 110 height 21
type textarea "*"
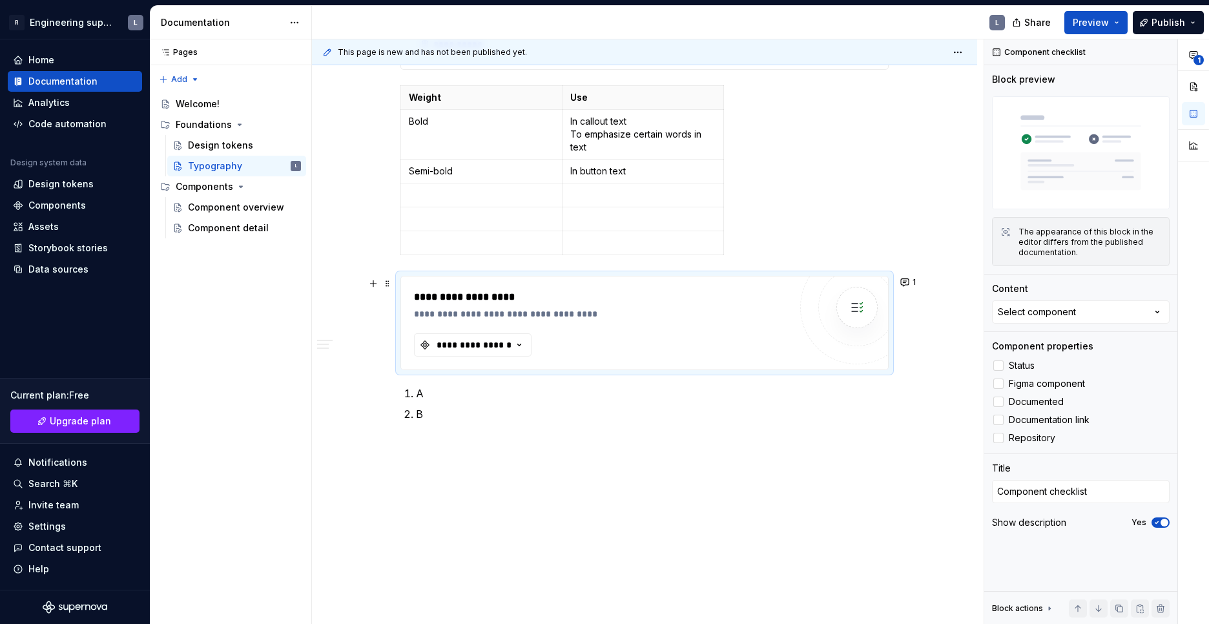
scroll to position [975, 0]
